Goal: Transaction & Acquisition: Purchase product/service

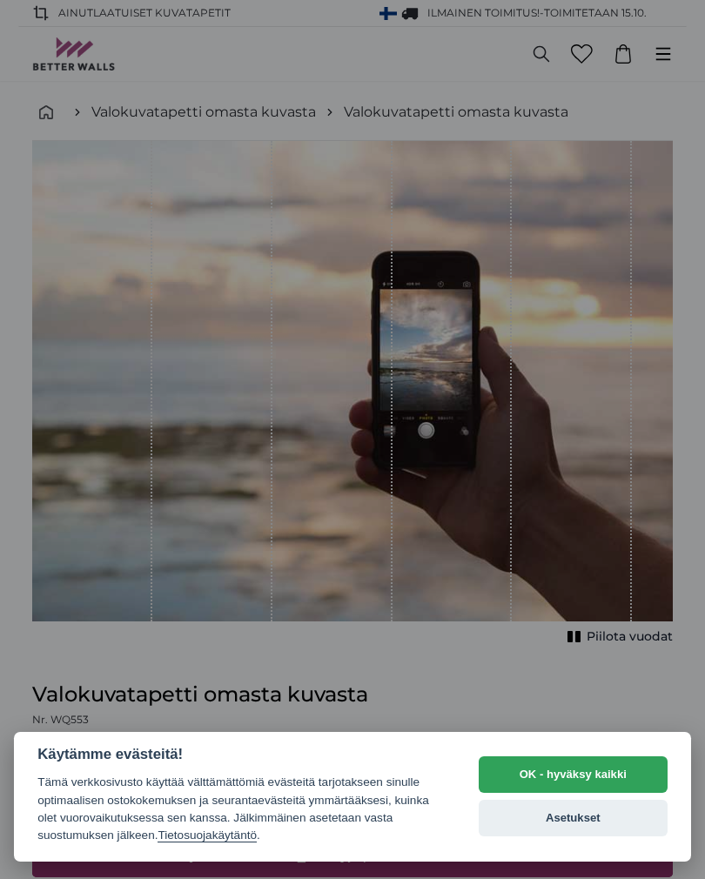
click at [599, 781] on button "OK - hyväksy kaikki" at bounding box center [572, 774] width 189 height 37
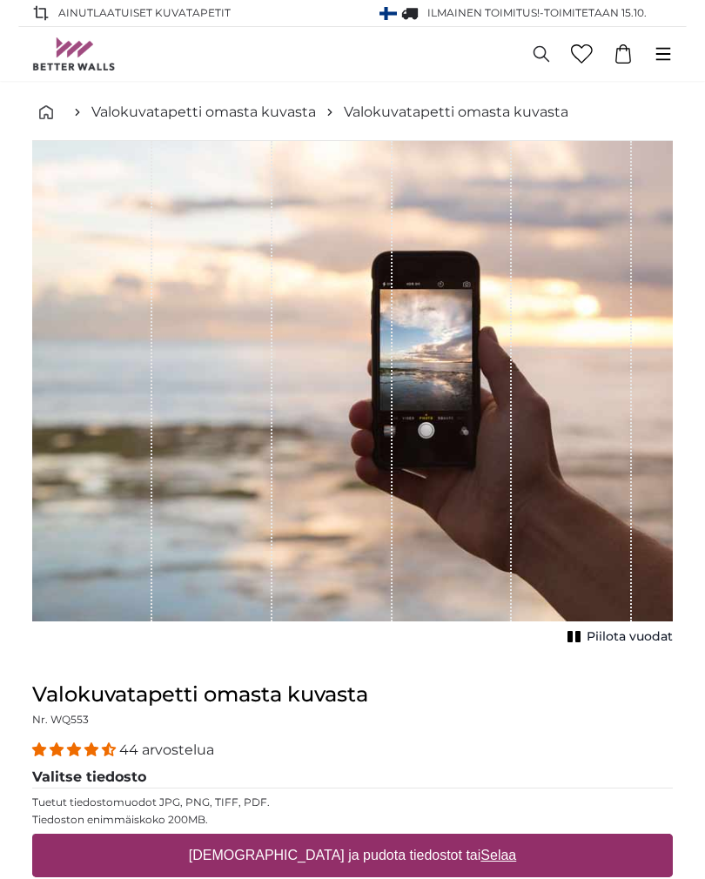
scroll to position [381, 0]
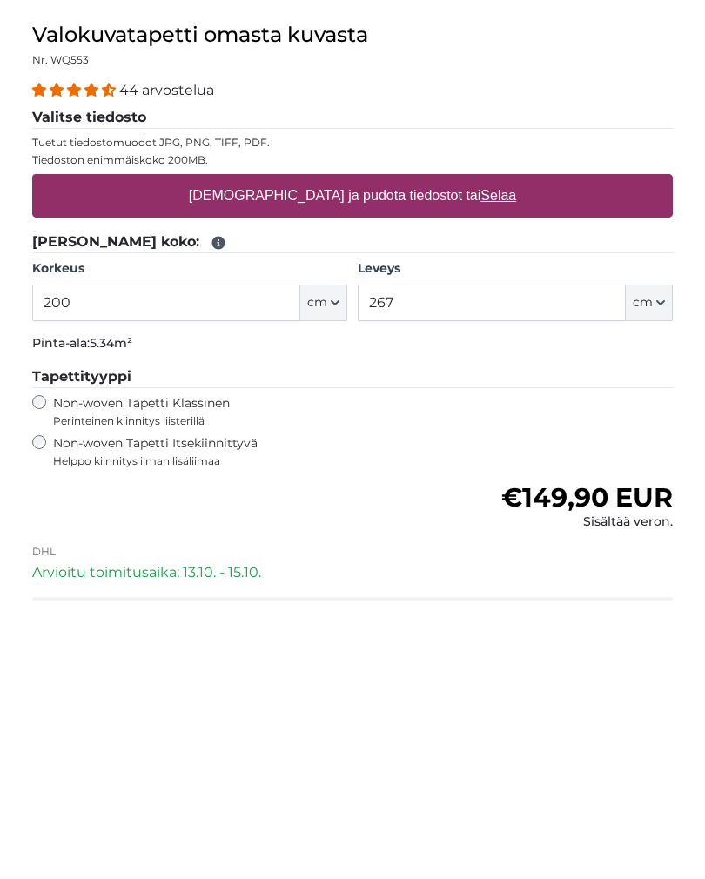
click at [663, 579] on icon "button" at bounding box center [660, 580] width 7 height 3
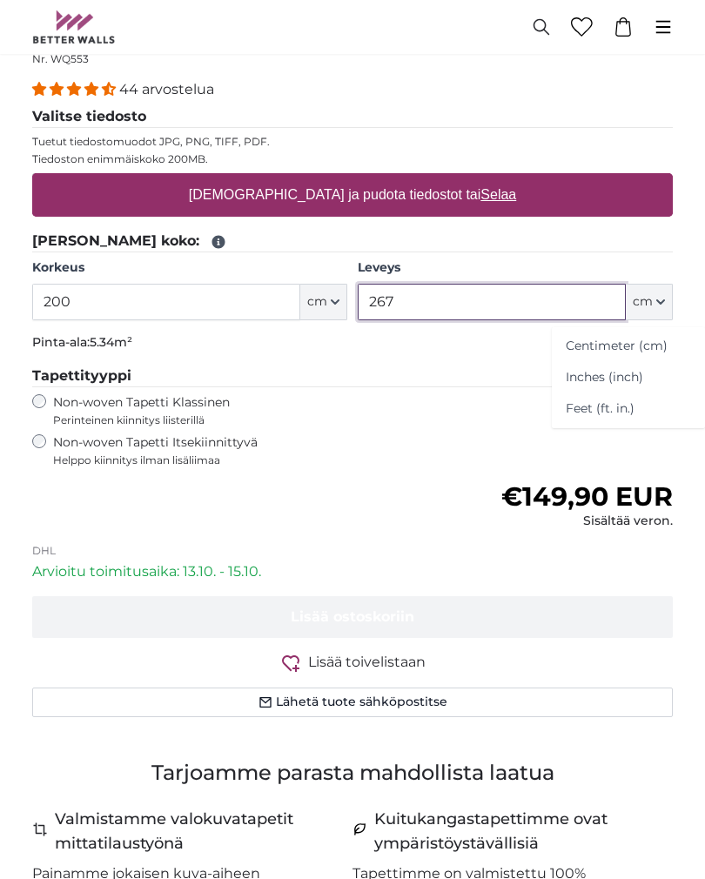
click at [418, 302] on input "267" at bounding box center [492, 302] width 268 height 37
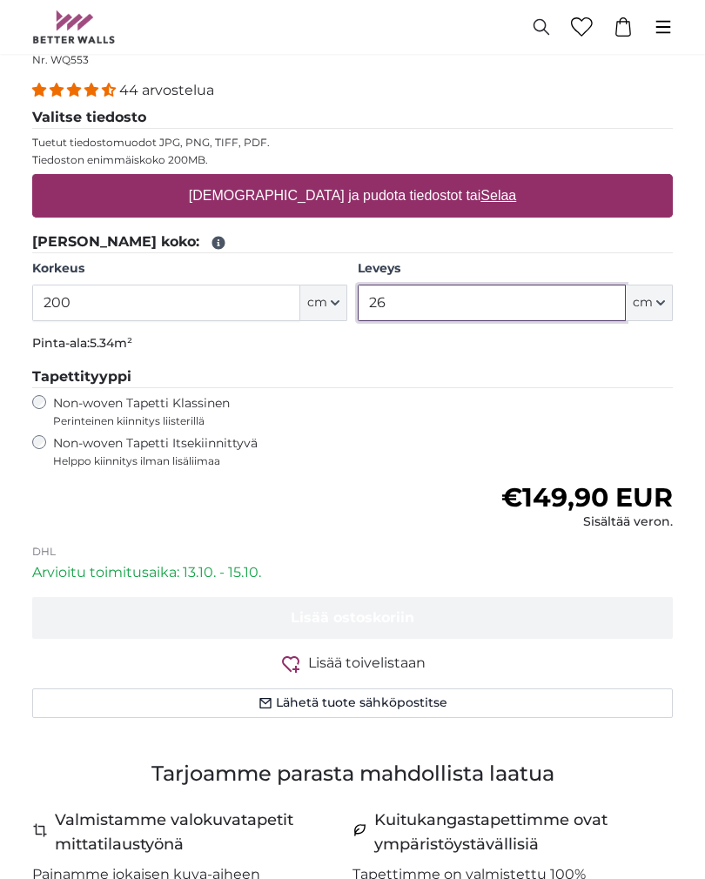
type input "2"
type input "150"
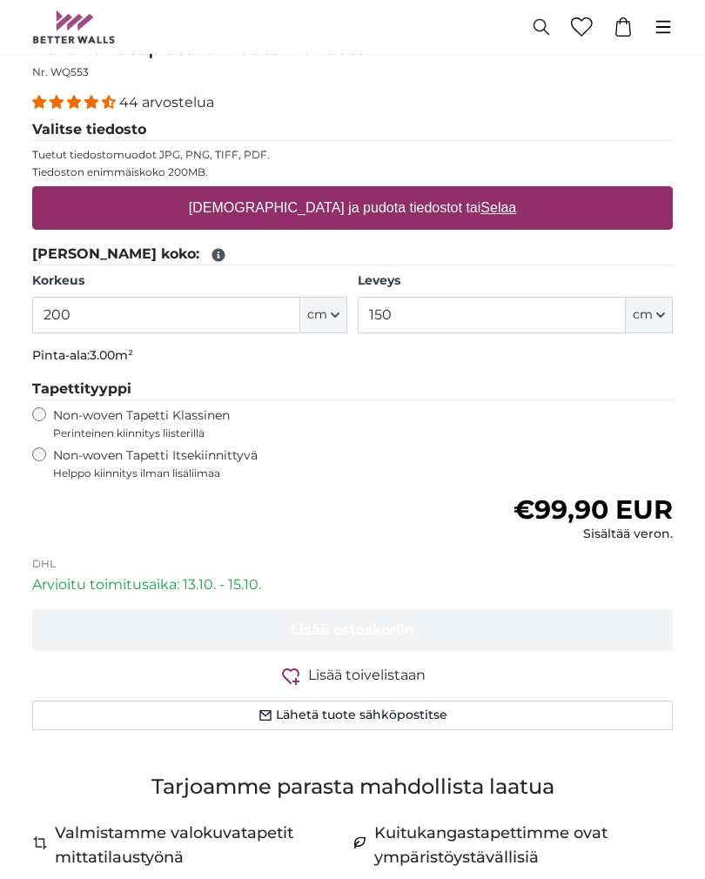
scroll to position [640, 0]
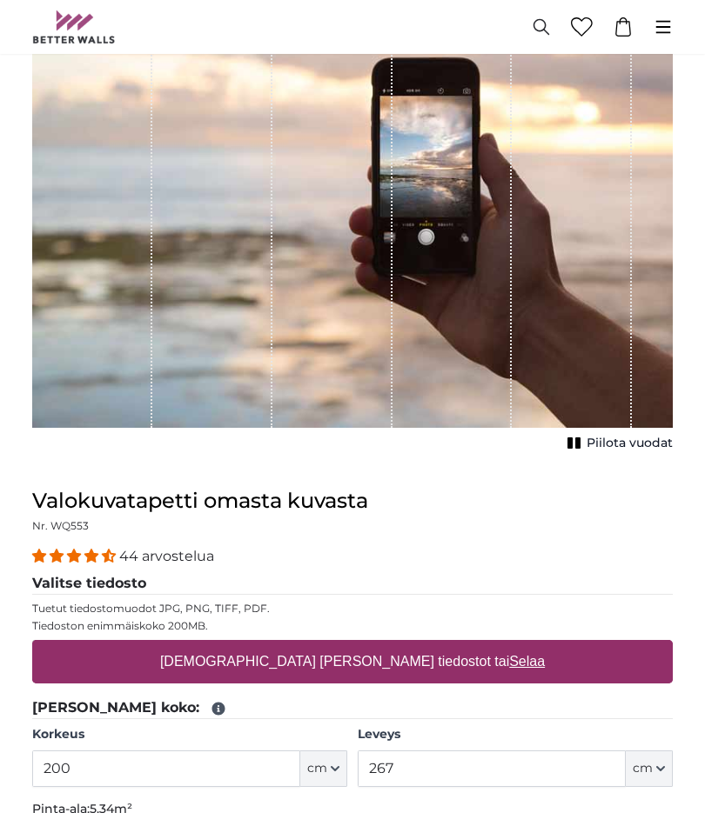
scroll to position [199, 0]
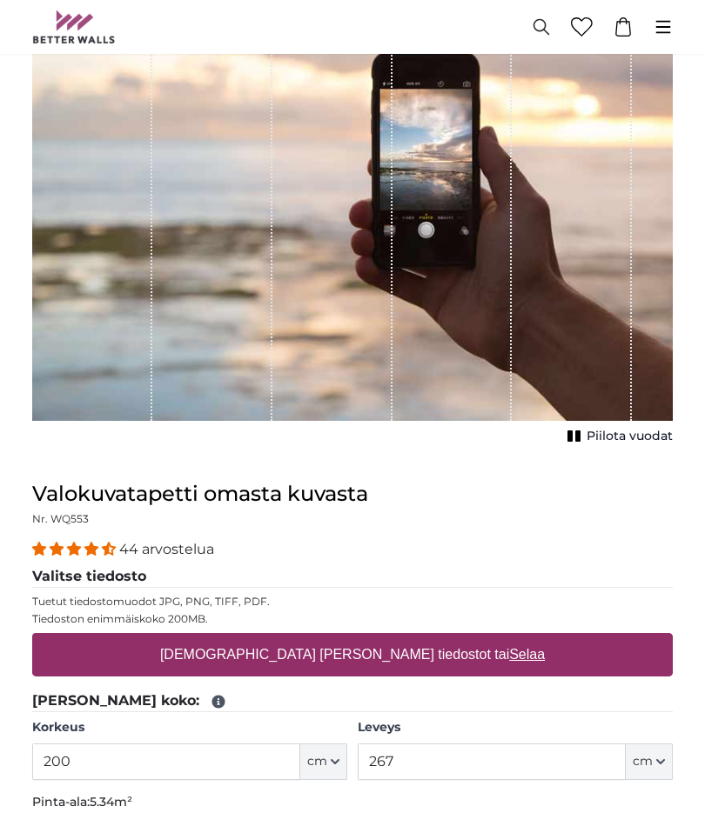
click at [509, 658] on u "Selaa" at bounding box center [527, 655] width 36 height 15
click at [431, 639] on input "[DEMOGRAPHIC_DATA] [PERSON_NAME] tiedostot tai Selaa" at bounding box center [352, 636] width 640 height 5
type input "**********"
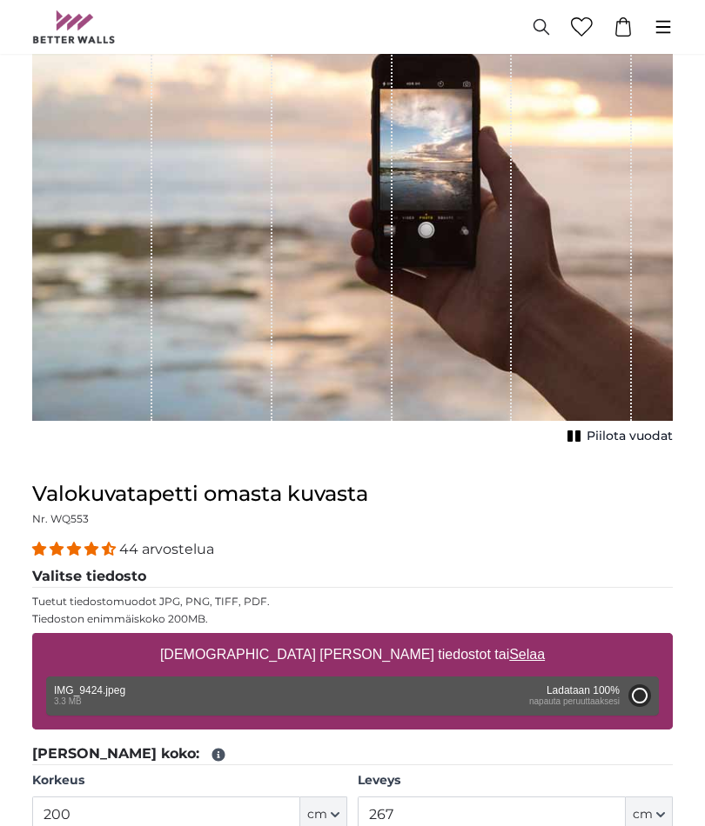
type input "142"
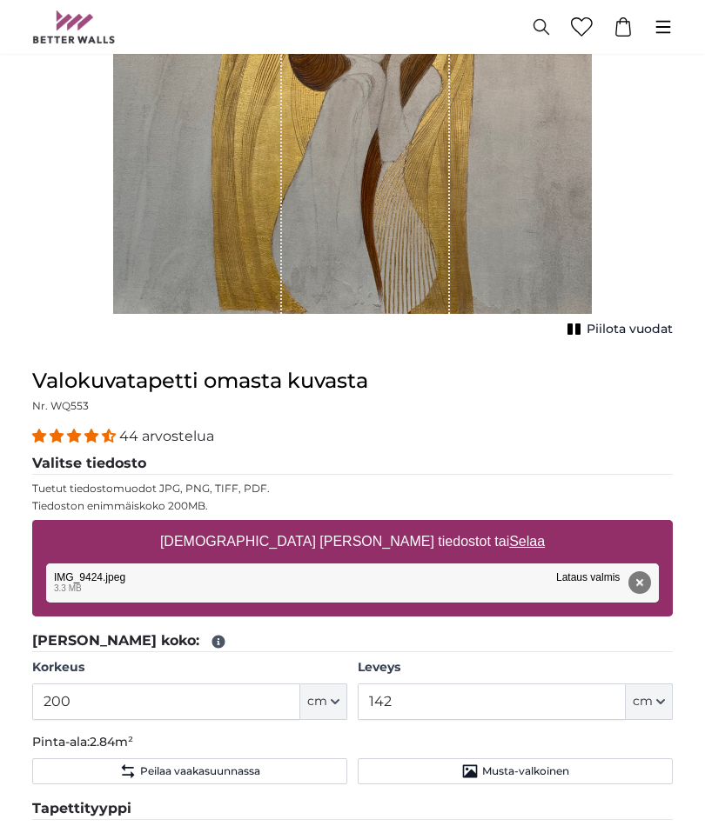
scroll to position [501, 0]
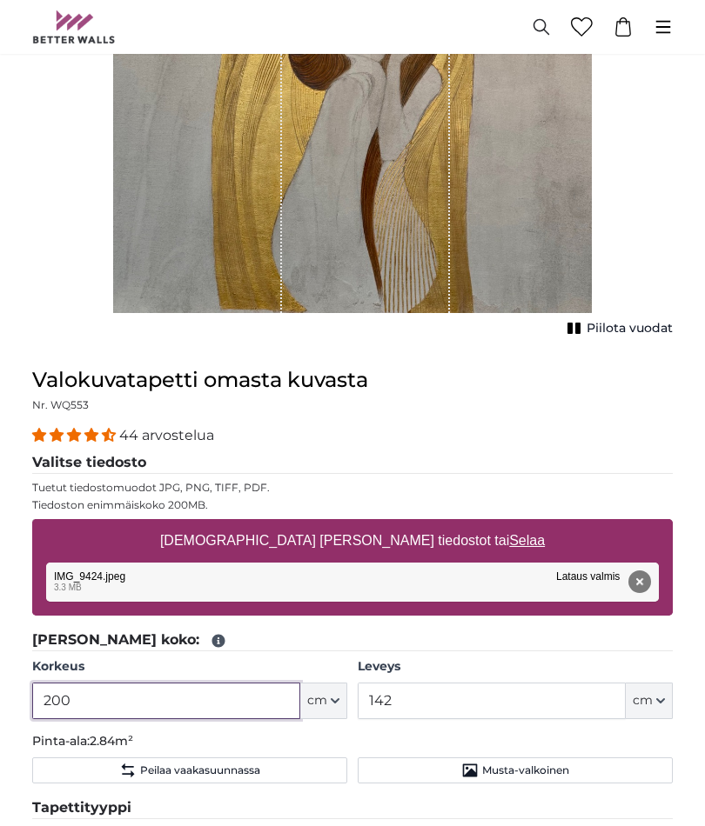
click at [80, 697] on input "200" at bounding box center [166, 702] width 268 height 37
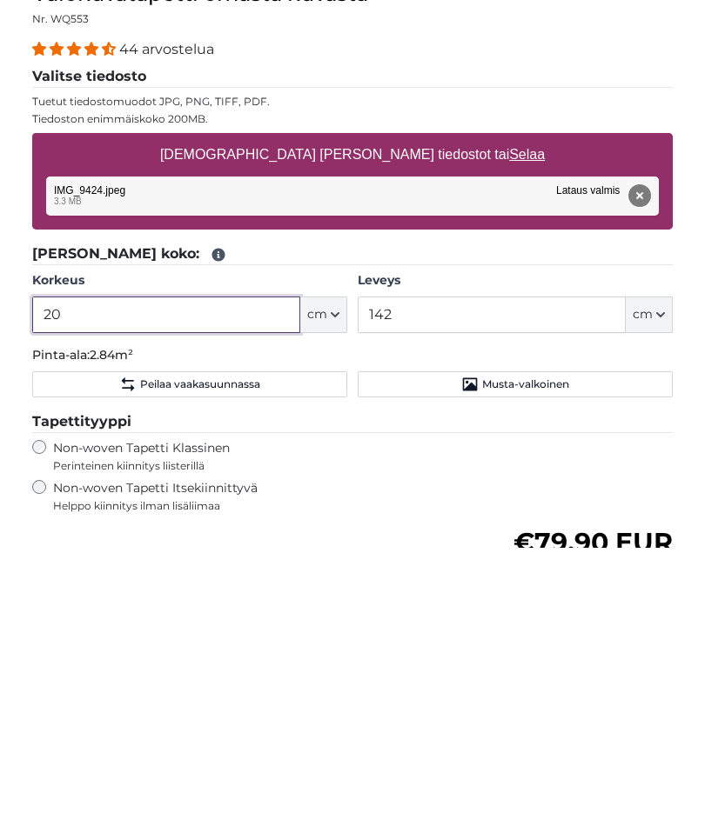
type input "2"
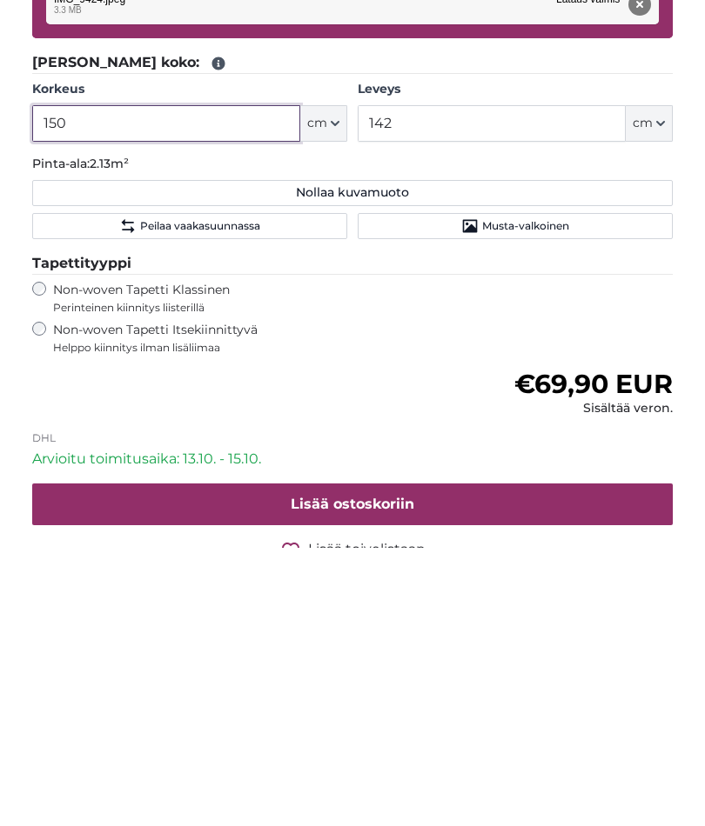
scroll to position [833, 0]
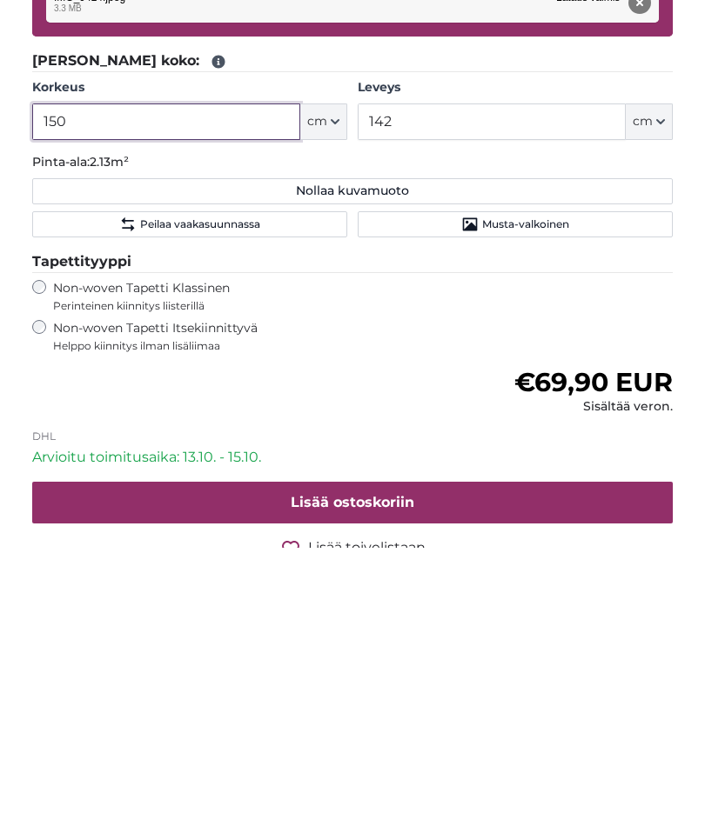
type input "150"
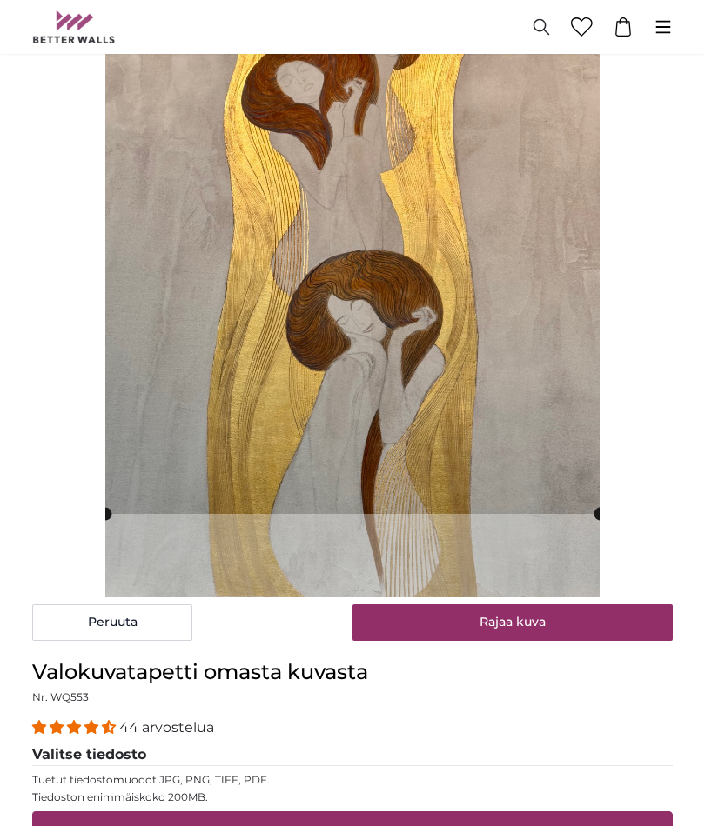
scroll to position [240, 0]
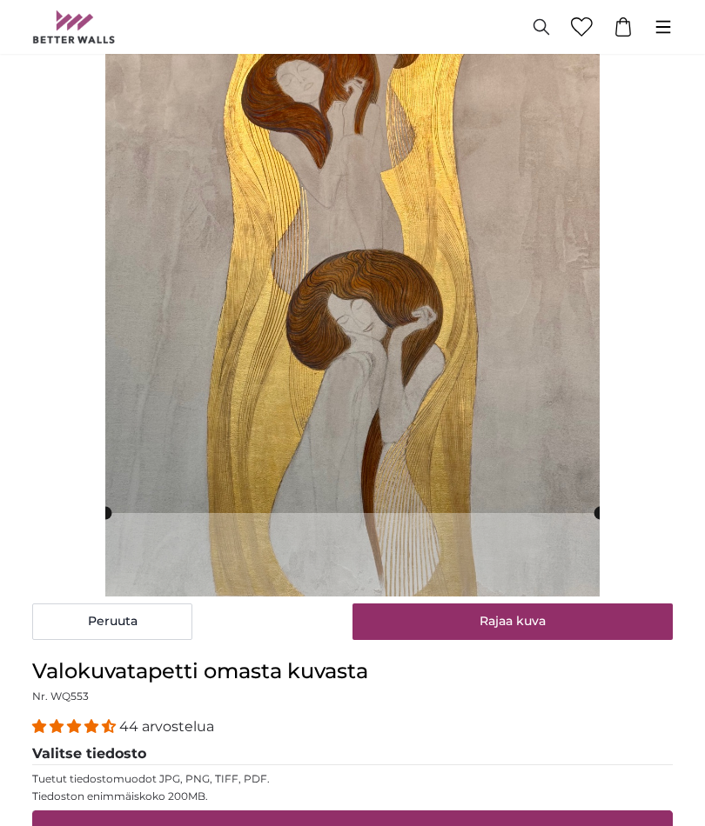
click at [457, 624] on button "Rajaa kuva" at bounding box center [512, 622] width 320 height 37
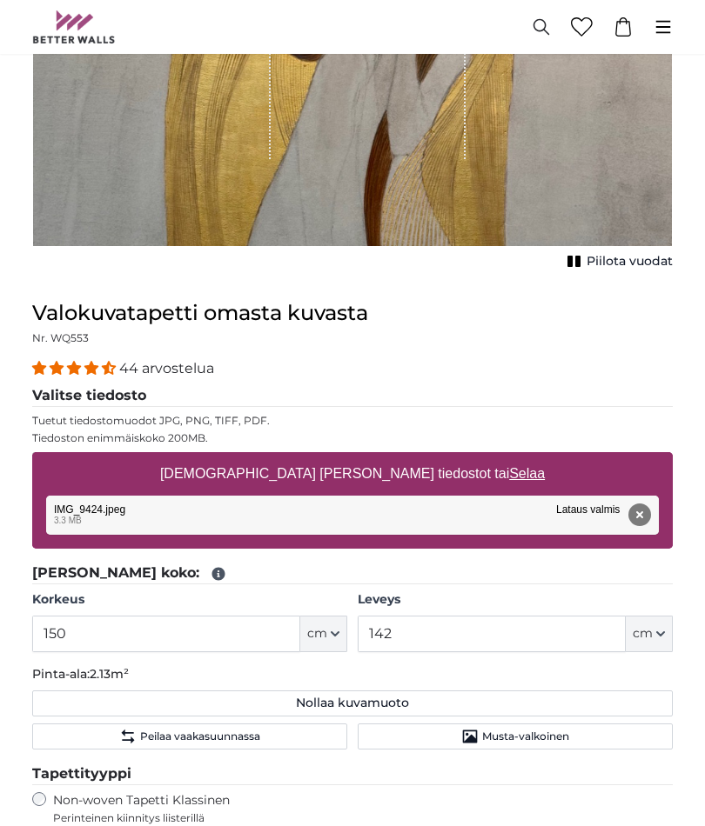
scroll to position [569, 0]
click at [158, 730] on span "Peilaa vaakasuunnassa" at bounding box center [200, 737] width 120 height 14
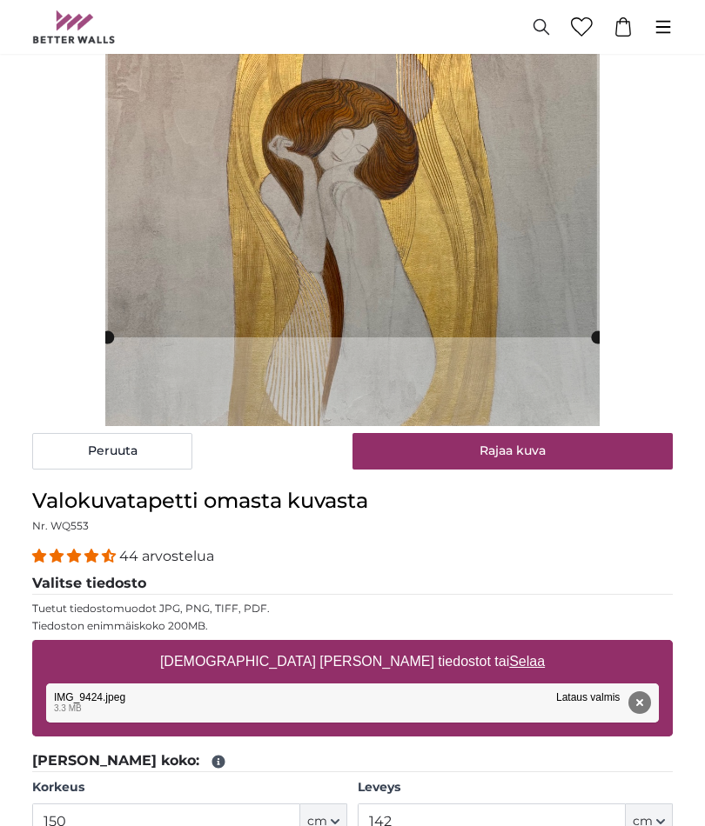
scroll to position [412, 0]
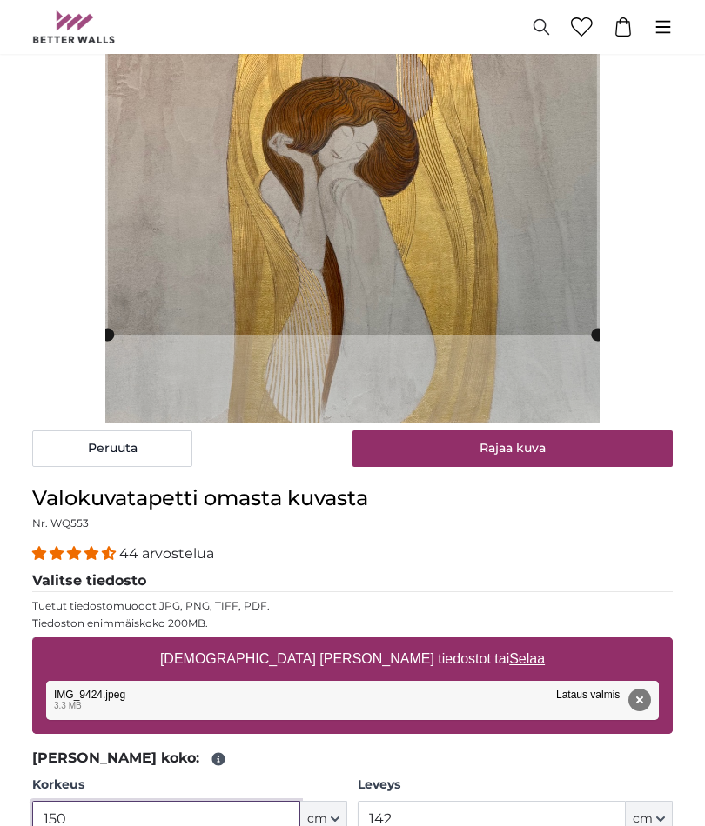
click at [81, 818] on input "150" at bounding box center [166, 820] width 268 height 37
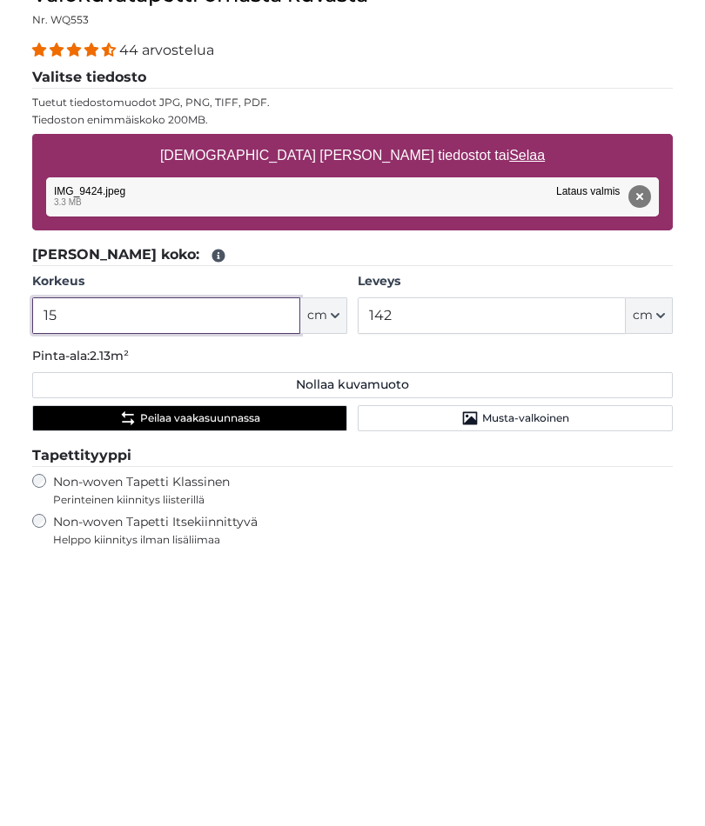
type input "1"
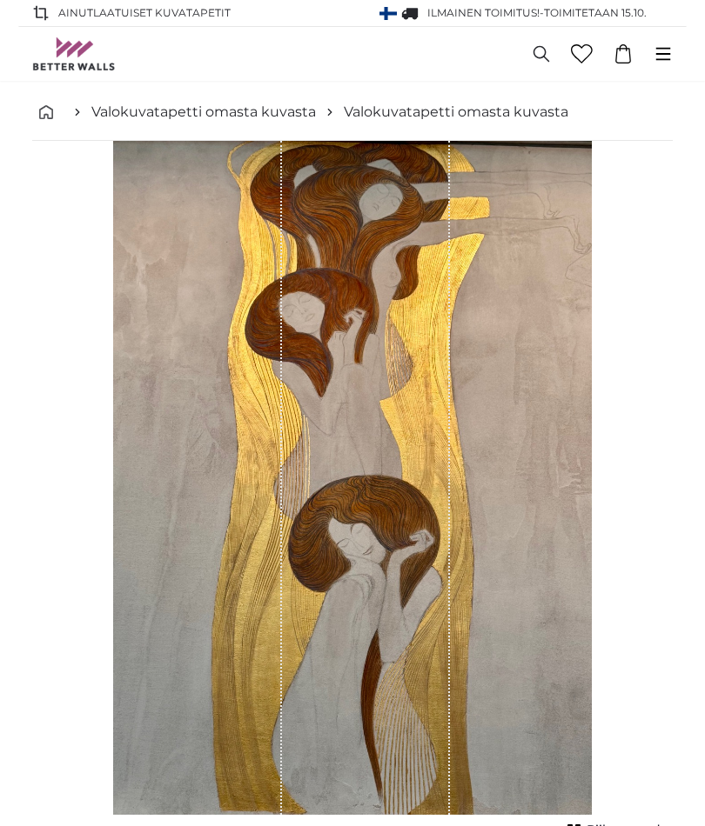
type input "200"
click at [48, 466] on div "Piilota vuodat" at bounding box center [352, 489] width 640 height 696
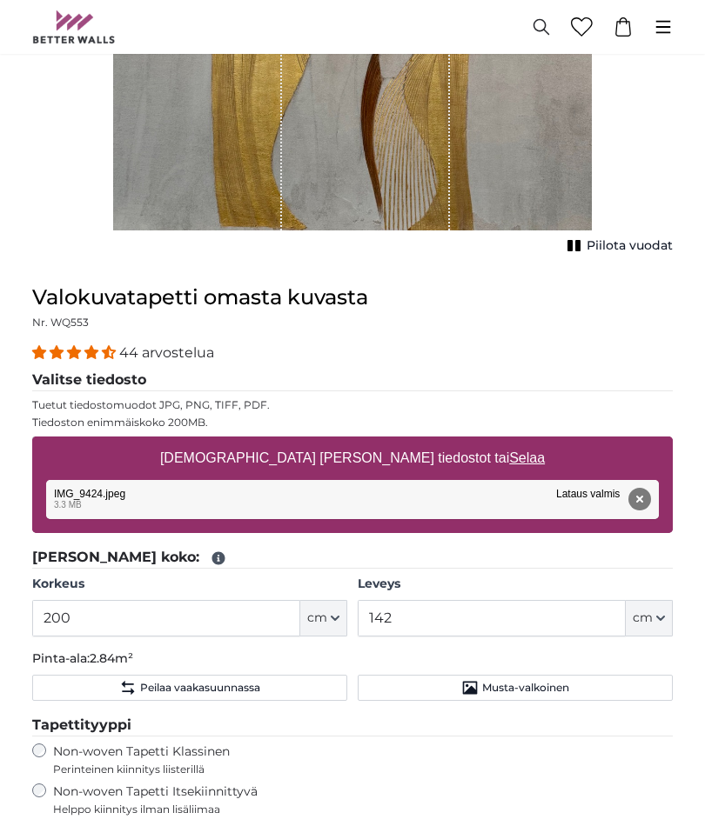
scroll to position [586, 0]
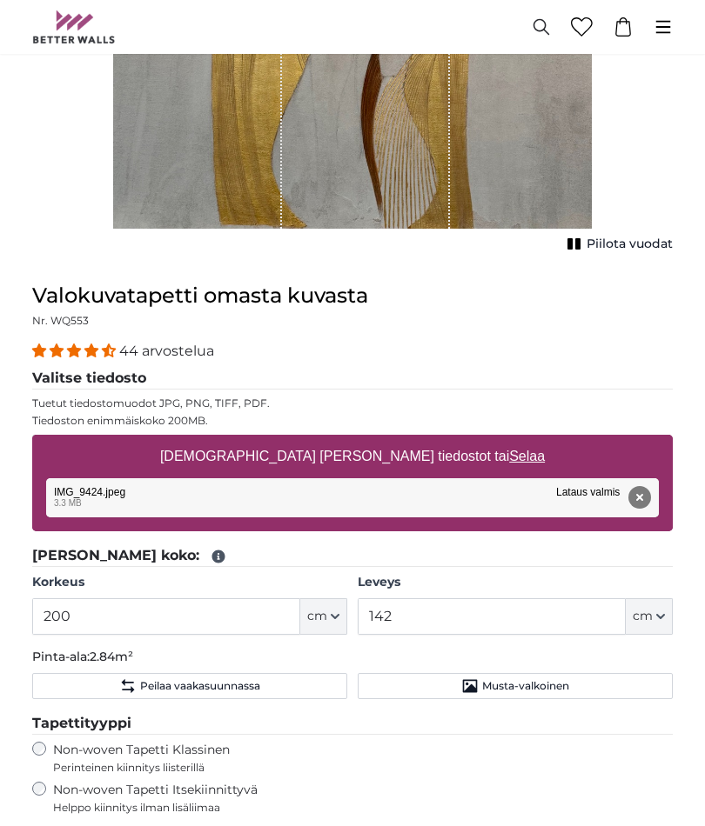
click at [148, 684] on span "Peilaa vaakasuunnassa" at bounding box center [200, 686] width 120 height 14
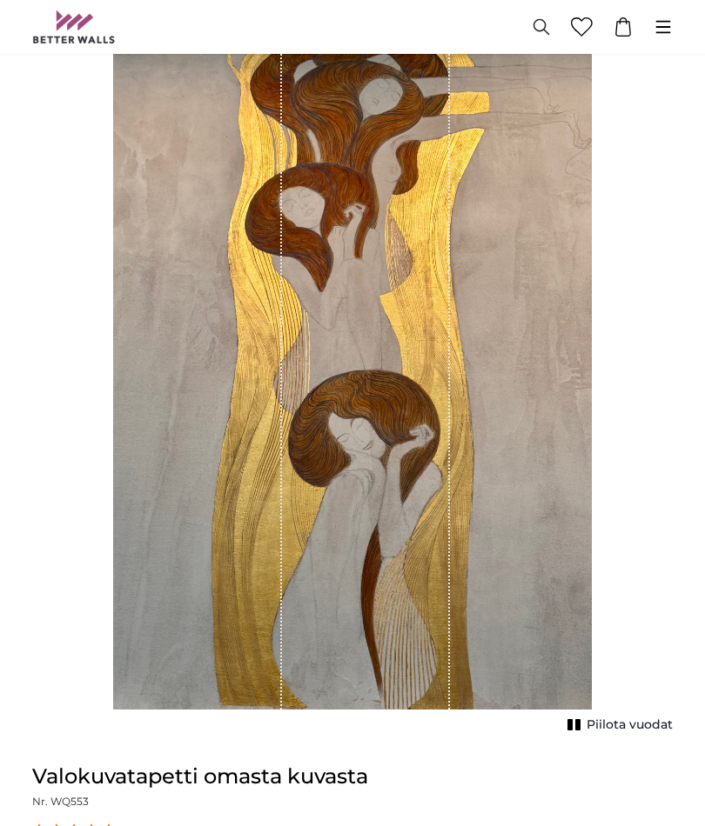
scroll to position [97, 0]
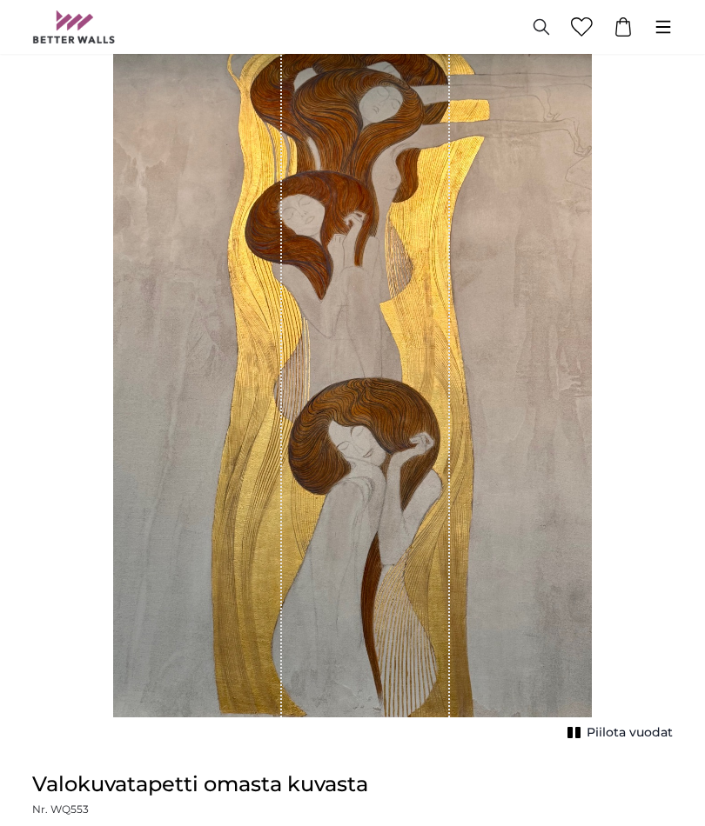
click at [46, 587] on div "Piilota vuodat" at bounding box center [352, 392] width 640 height 696
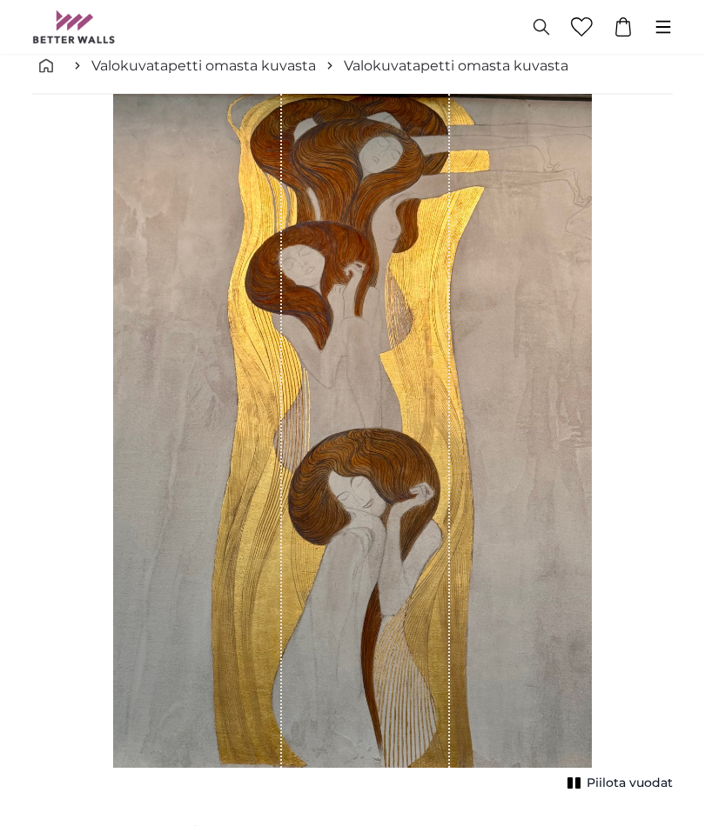
scroll to position [0, 0]
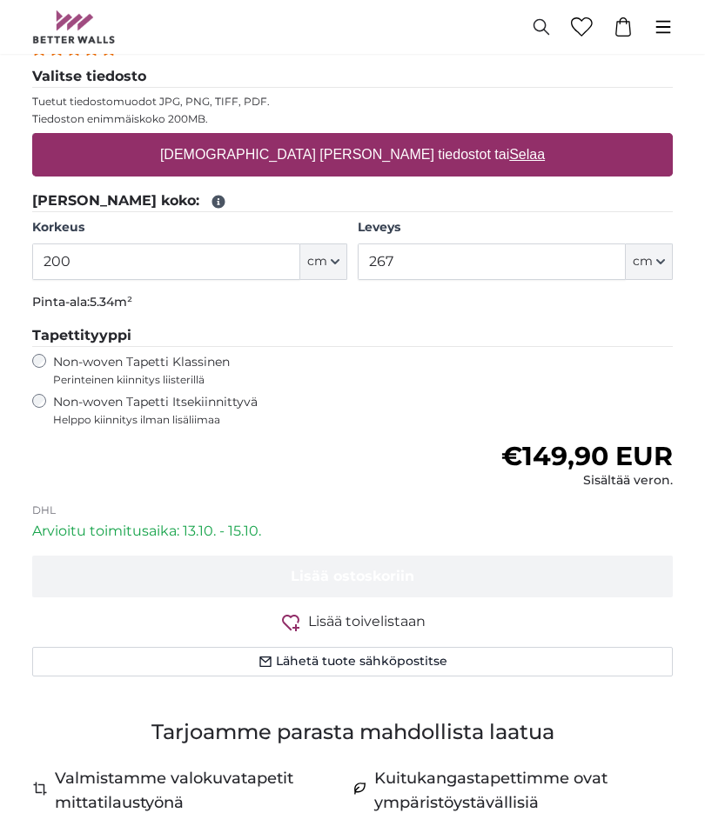
scroll to position [694, 0]
